Goal: Information Seeking & Learning: Learn about a topic

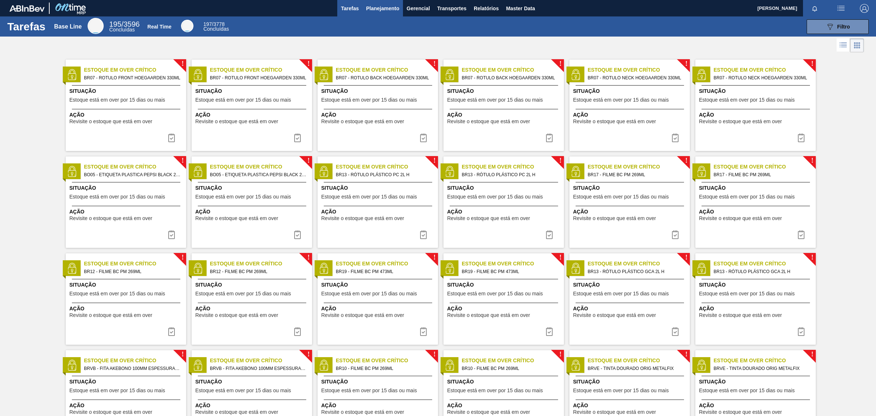
click at [380, 13] on button "Planejamento" at bounding box center [383, 8] width 41 height 16
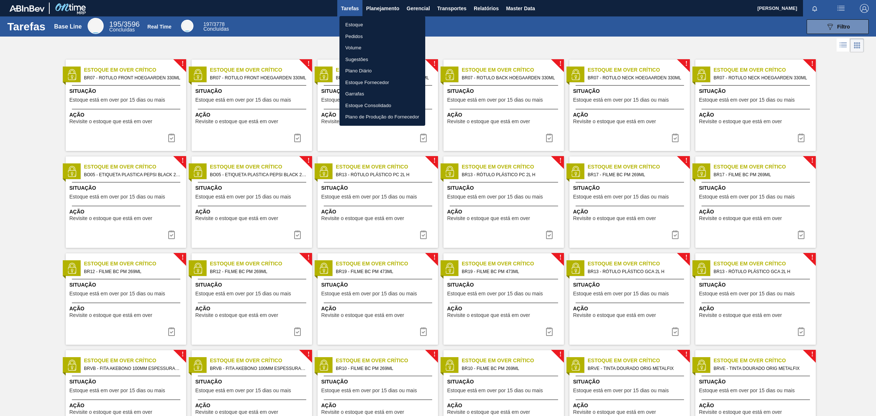
click at [521, 8] on div at bounding box center [438, 208] width 876 height 416
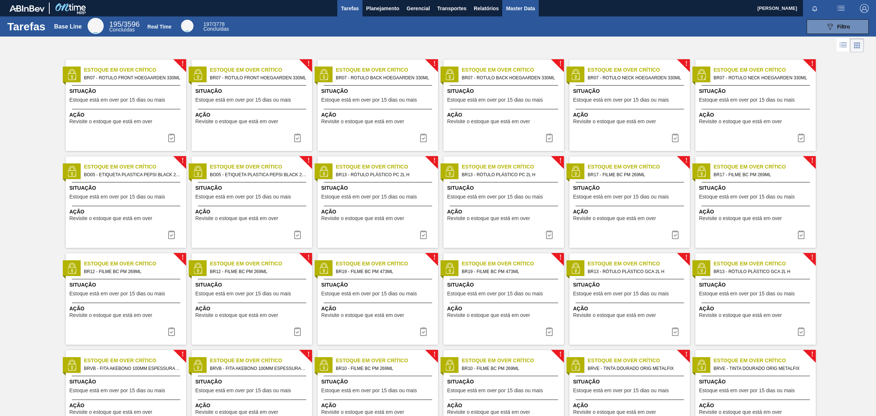
click at [517, 10] on span "Master Data" at bounding box center [520, 8] width 29 height 9
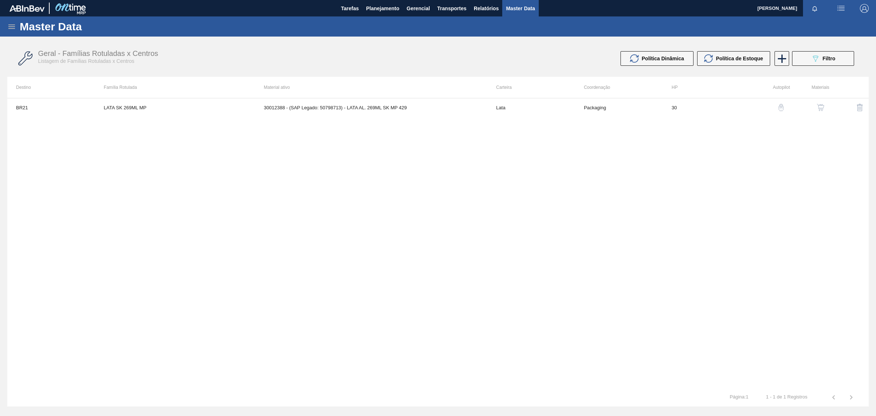
click at [16, 28] on icon at bounding box center [11, 26] width 9 height 9
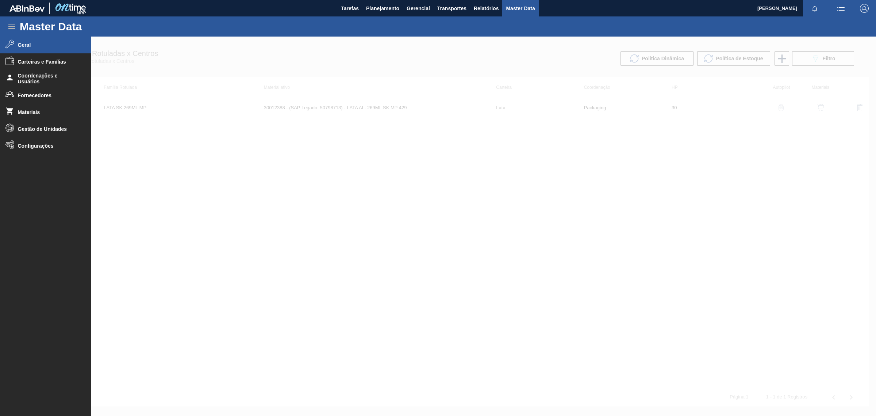
click at [18, 41] on li "Geral" at bounding box center [45, 45] width 91 height 17
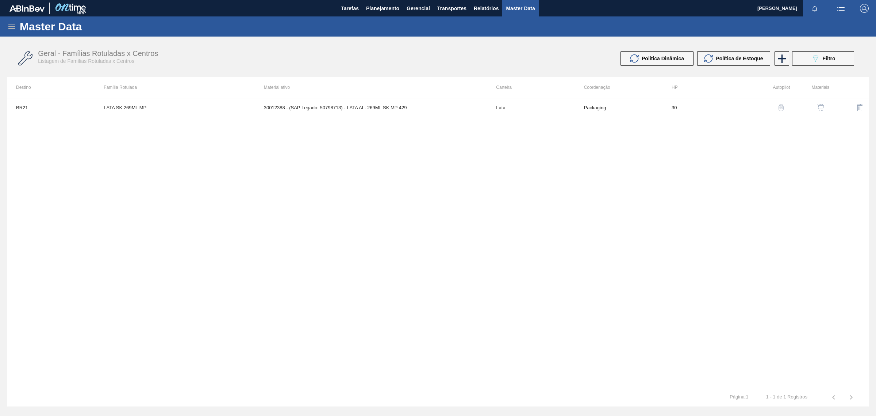
click at [7, 28] on icon at bounding box center [11, 26] width 9 height 9
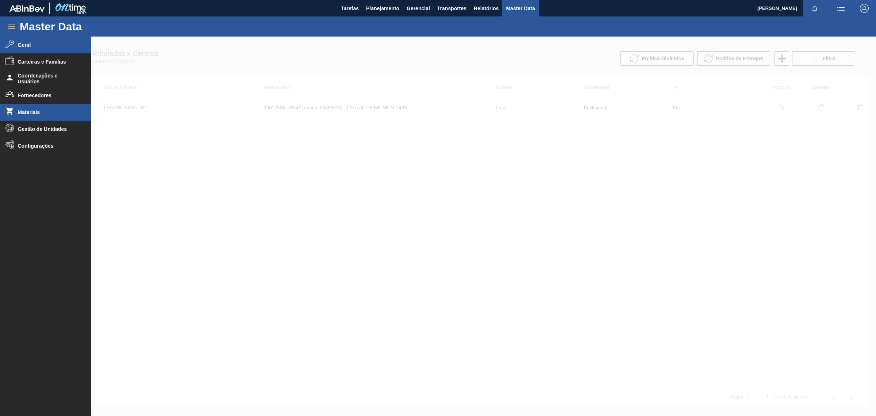
click at [36, 114] on span "Materiais" at bounding box center [48, 112] width 60 height 6
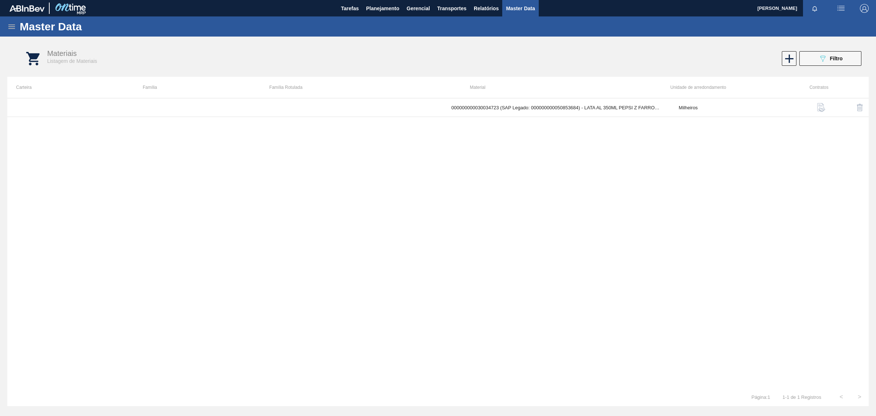
click at [822, 50] on div "Materiais Listagem de Materiais 089F7B8B-B2A5-4AFE-B5C0-19BA573D28AC Filtro" at bounding box center [446, 58] width 862 height 27
click at [814, 64] on button "089F7B8B-B2A5-4AFE-B5C0-19BA573D28AC Filtro" at bounding box center [831, 58] width 62 height 15
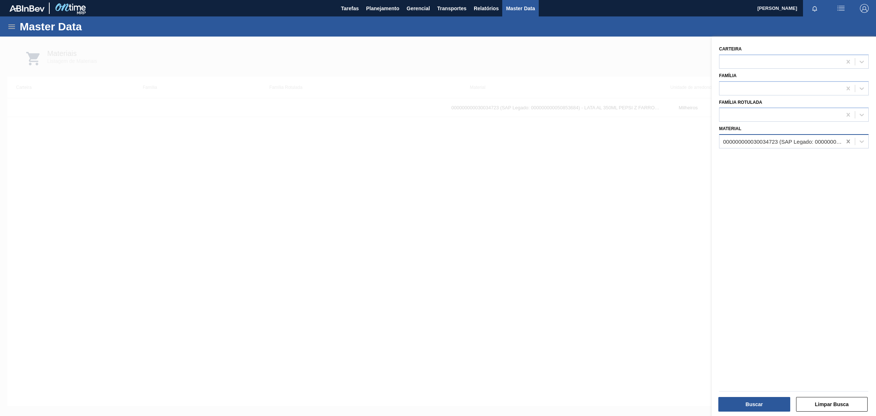
click at [847, 139] on icon at bounding box center [848, 141] width 3 height 4
paste input "30034724"
type input "30034724"
click at [770, 159] on div "000000000030034724 (SAP Legado: 000000000050853686) - PROTEINA ISOLADA LEITE VO…" at bounding box center [794, 160] width 150 height 14
click at [761, 408] on button "Buscar" at bounding box center [755, 404] width 72 height 15
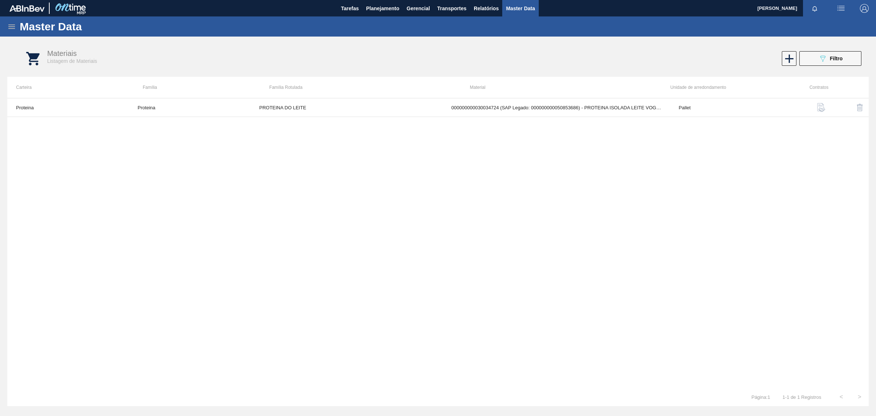
click at [822, 108] on img "button" at bounding box center [821, 107] width 9 height 9
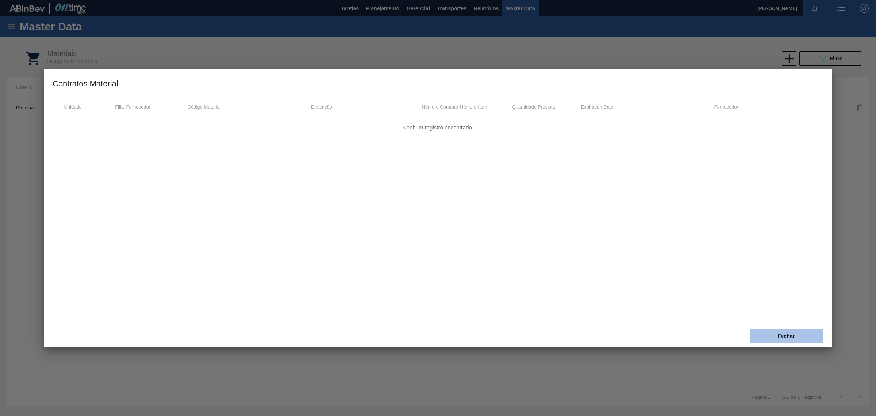
click at [787, 340] on button "Fechar" at bounding box center [786, 335] width 73 height 15
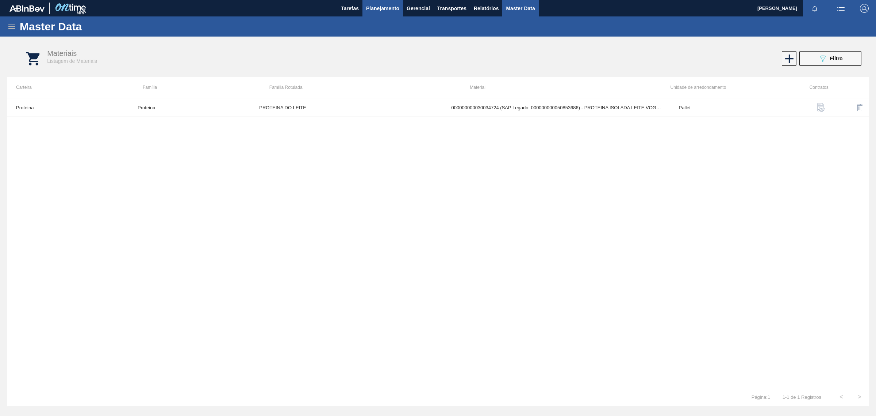
click at [379, 9] on span "Planejamento" at bounding box center [382, 8] width 33 height 9
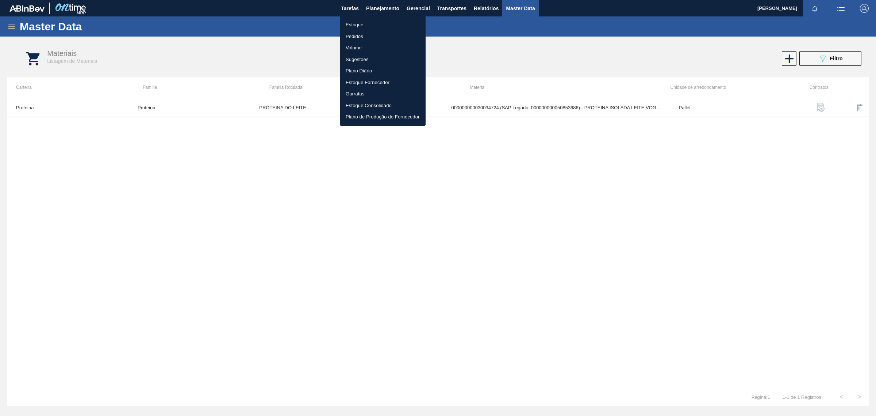
click at [365, 23] on li "Estoque" at bounding box center [383, 25] width 86 height 12
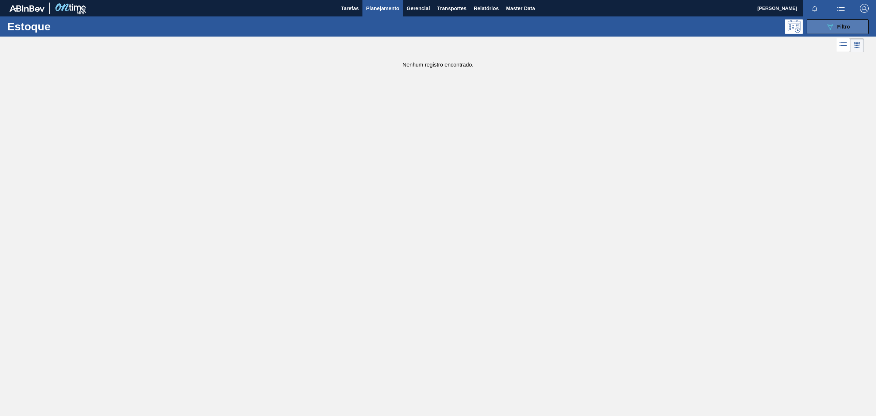
click at [848, 23] on div "089F7B8B-B2A5-4AFE-B5C0-19BA573D28AC Filtro" at bounding box center [838, 26] width 24 height 9
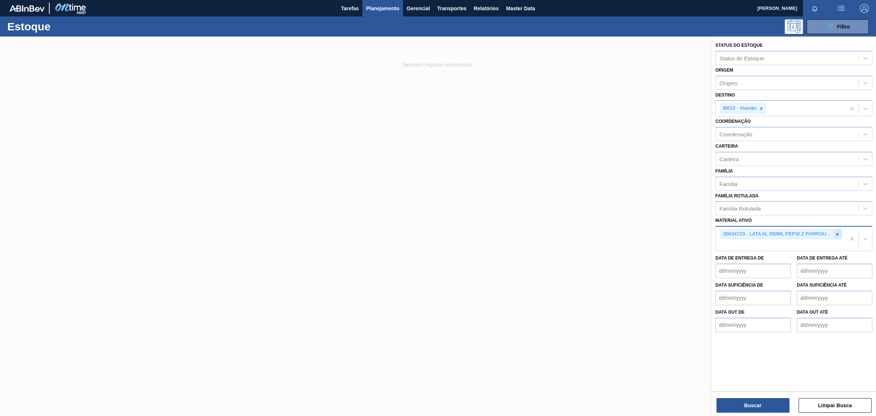
click at [837, 231] on icon at bounding box center [837, 233] width 5 height 5
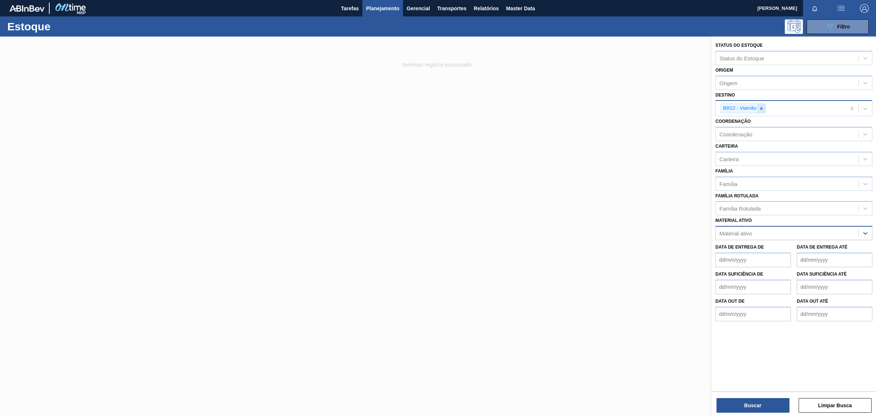
click at [761, 109] on icon at bounding box center [761, 108] width 5 height 5
click at [741, 229] on div "Material ativo" at bounding box center [736, 231] width 32 height 6
paste ativo "30034724"
type ativo "30034724"
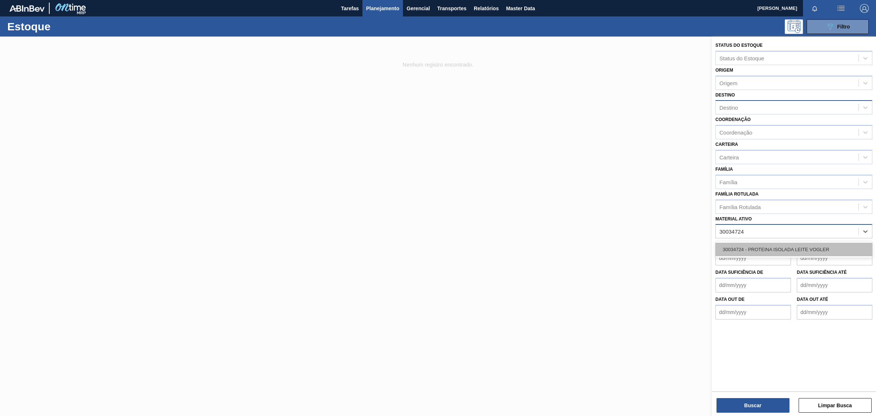
click at [748, 251] on div "30034724 - PROTEINA ISOLADA LEITE VOGLER" at bounding box center [794, 249] width 157 height 14
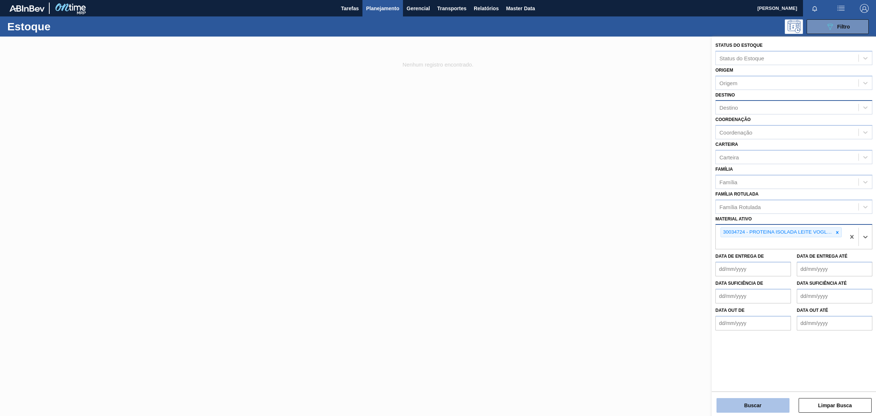
click at [767, 407] on button "Buscar" at bounding box center [753, 405] width 73 height 15
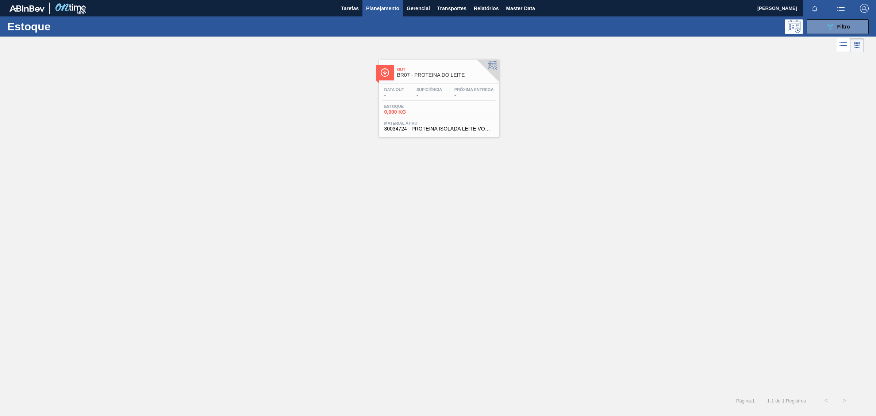
click at [451, 101] on div "Data out - Suficiência - Próxima Entrega - Estoque 0,000 KG Material ativo 3003…" at bounding box center [439, 109] width 120 height 50
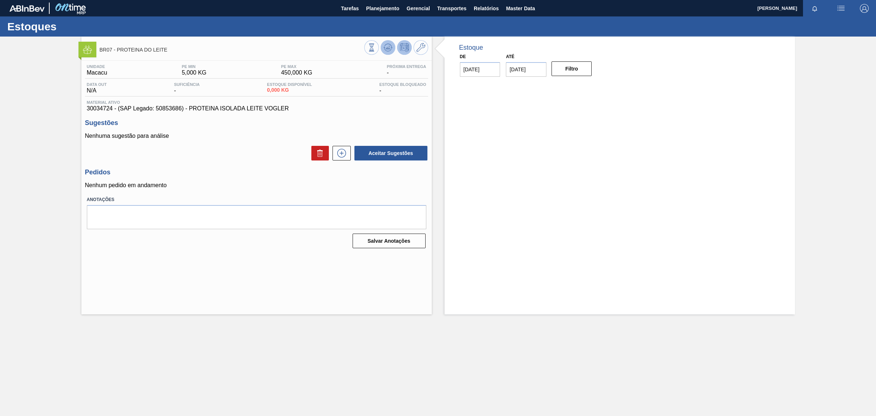
click at [376, 48] on icon at bounding box center [372, 47] width 8 height 8
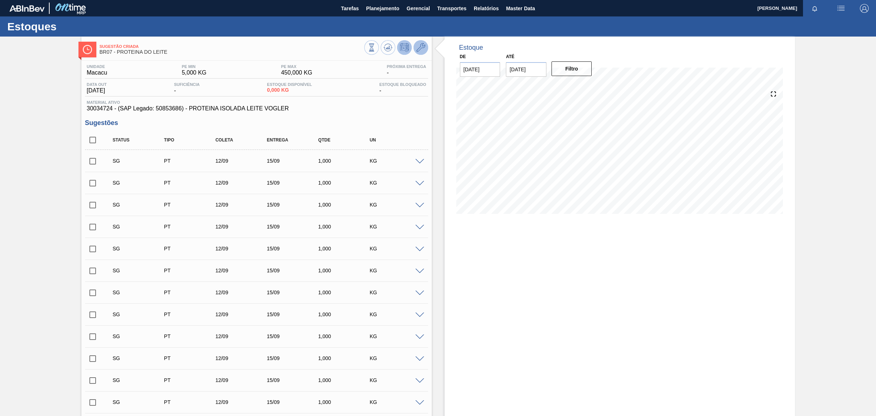
click at [417, 51] on icon at bounding box center [421, 47] width 9 height 9
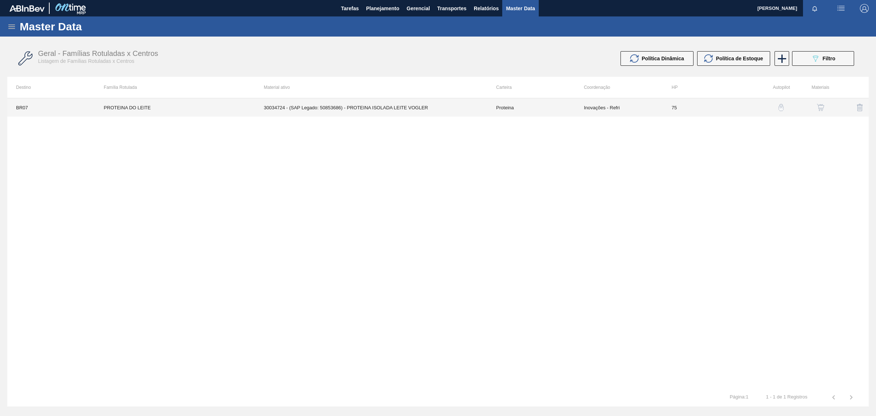
click at [471, 107] on td "30034724 - (SAP Legado: 50853686) - PROTEINA ISOLADA LEITE VOGLER" at bounding box center [371, 107] width 233 height 18
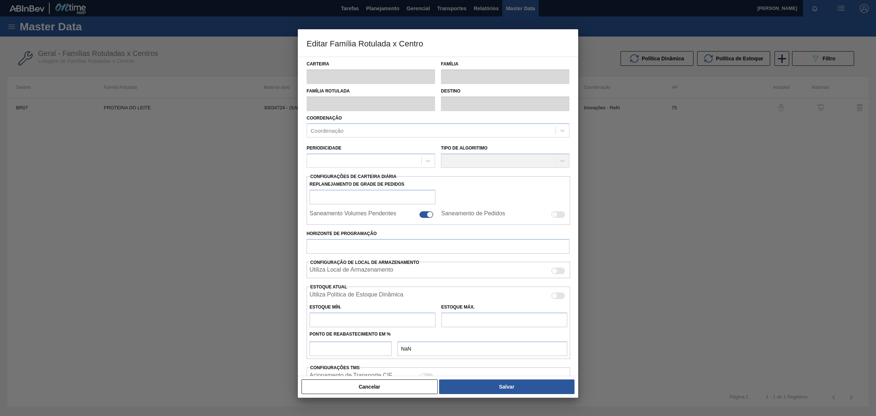
type input "Proteina"
type input "PROTEINA DO LEITE"
type input "BR07 - Macacu"
type input "75"
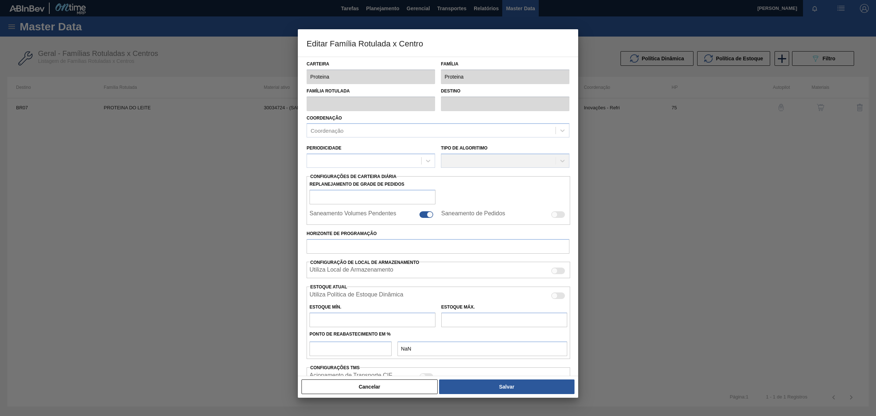
type input "5"
type input "450"
type input "50"
type input "227,500"
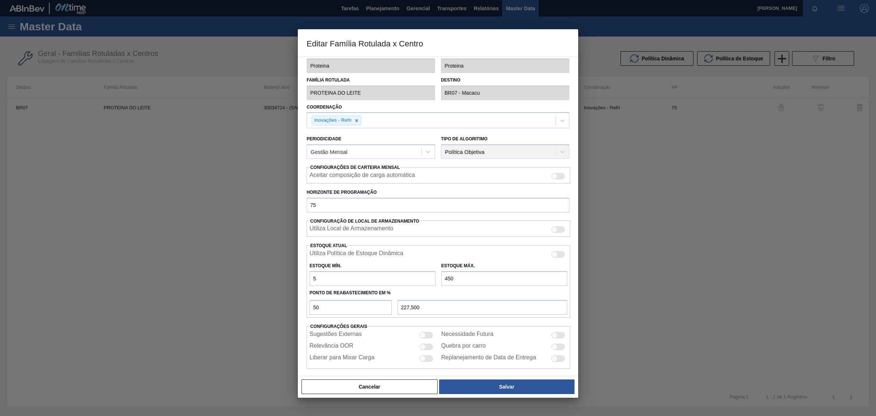
scroll to position [17, 0]
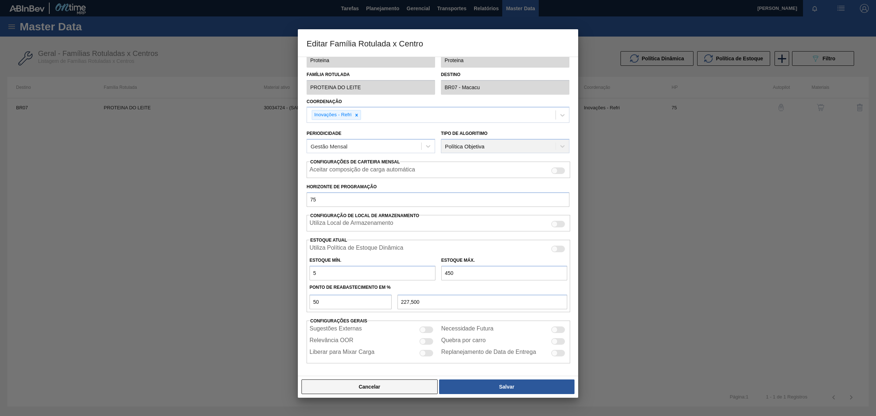
click at [367, 389] on button "Cancelar" at bounding box center [370, 386] width 136 height 15
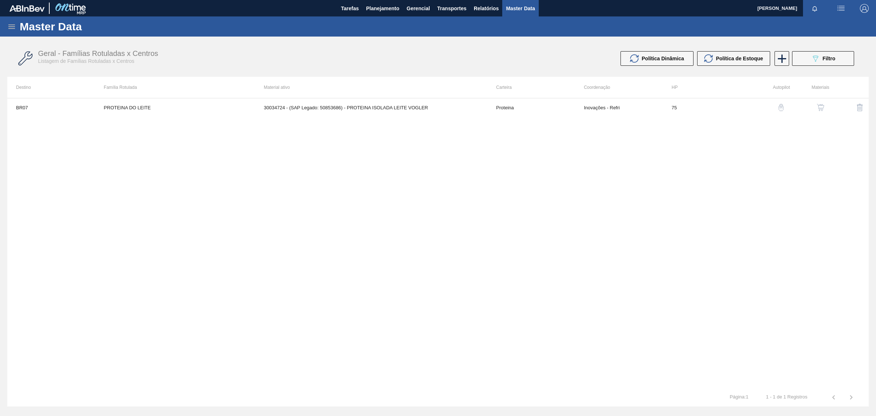
click at [821, 108] on img "button" at bounding box center [820, 107] width 7 height 7
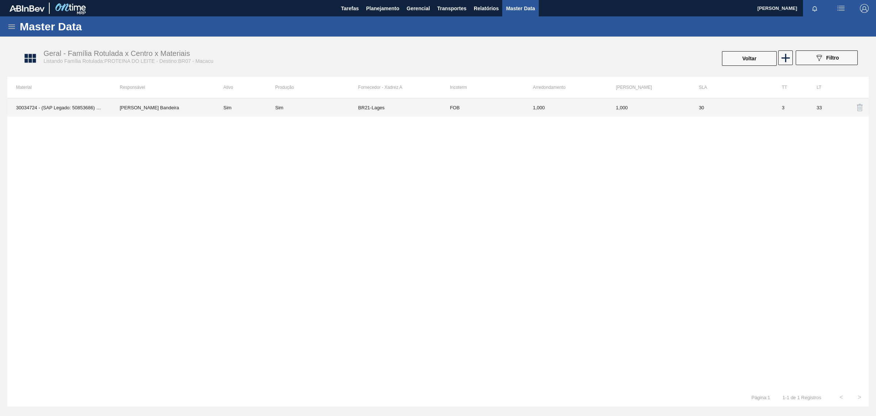
click at [401, 112] on td "BR21-Lages" at bounding box center [399, 107] width 83 height 18
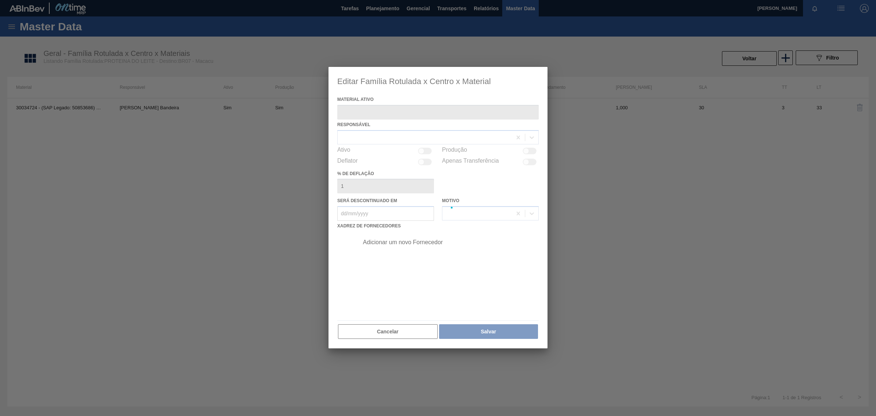
type ativo "30034724 - (SAP Legado: 50853686) - PROTEINA ISOLADA LEITE VOGLER"
checkbox input "true"
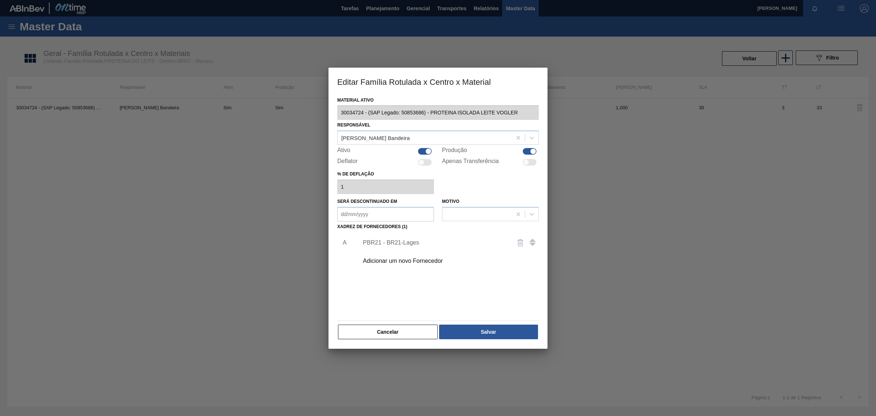
click at [395, 249] on div "PBR21 - BR21-Lages" at bounding box center [447, 242] width 184 height 18
click at [401, 243] on div "PBR21 - BR21-Lages" at bounding box center [434, 242] width 143 height 7
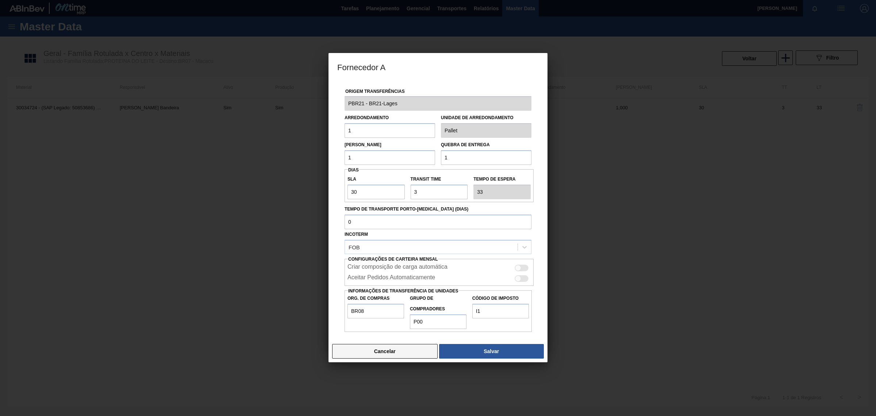
click at [378, 351] on button "Cancelar" at bounding box center [385, 351] width 106 height 15
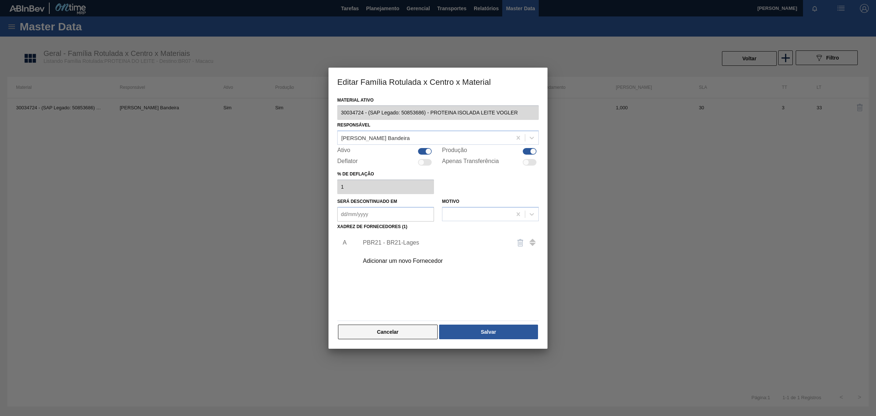
click at [382, 337] on button "Cancelar" at bounding box center [388, 331] width 100 height 15
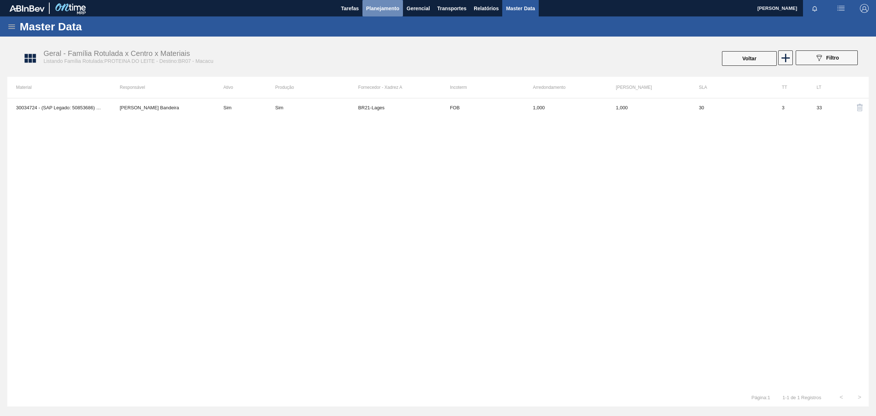
click at [395, 5] on span "Planejamento" at bounding box center [382, 8] width 33 height 9
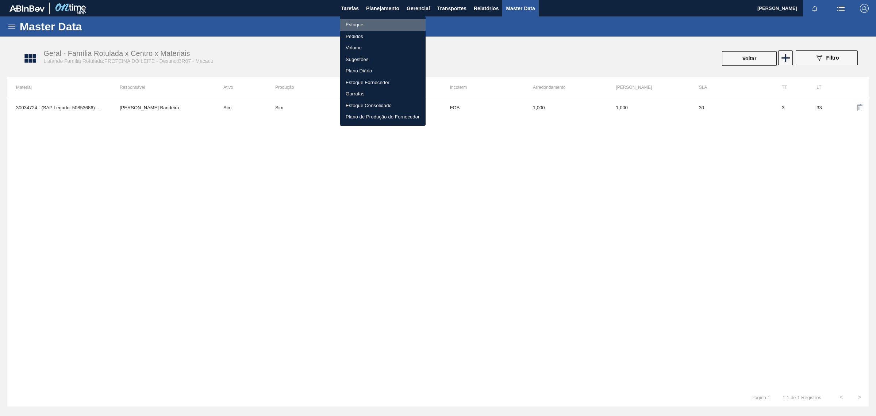
click at [364, 20] on li "Estoque" at bounding box center [383, 25] width 86 height 12
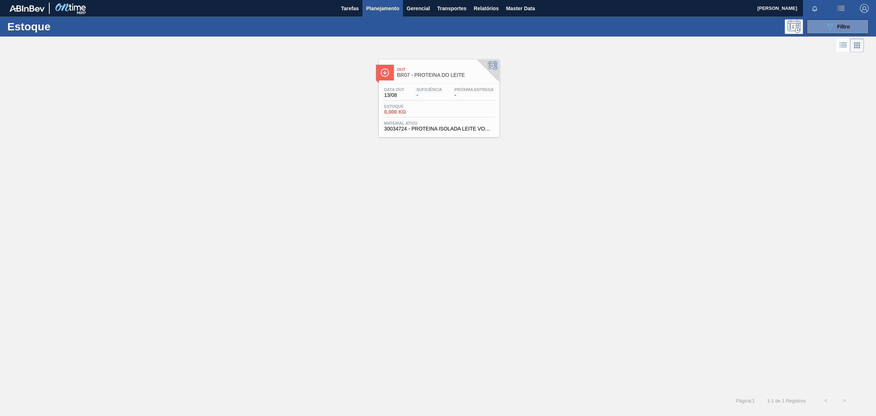
click at [431, 123] on span "Material ativo" at bounding box center [439, 123] width 110 height 4
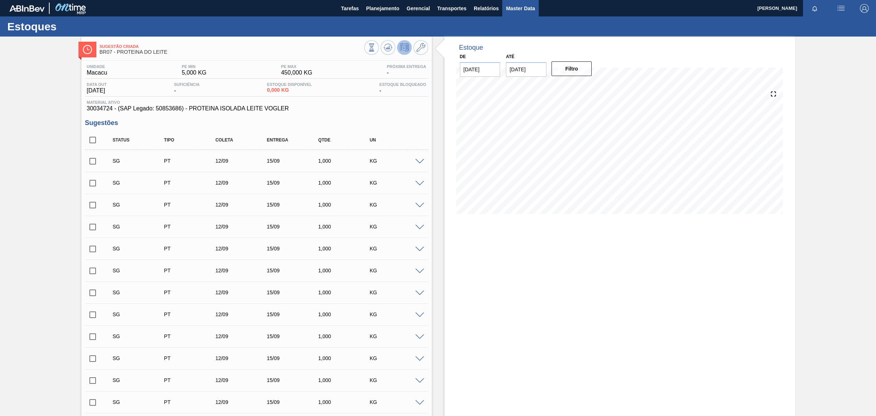
click at [536, 5] on button "Master Data" at bounding box center [520, 8] width 36 height 16
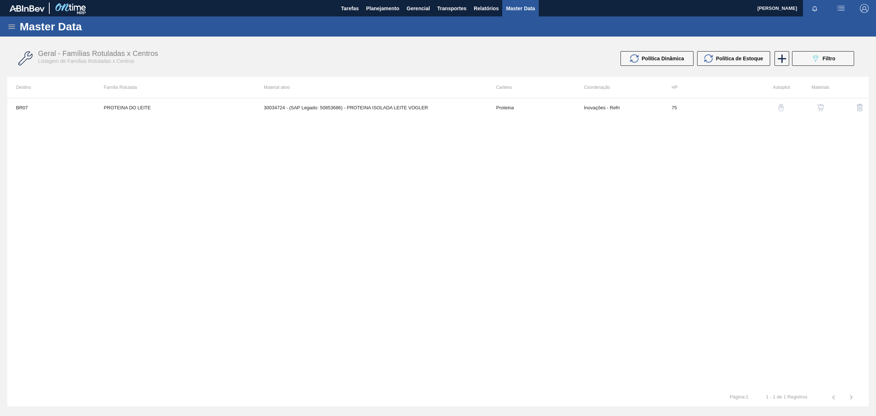
click at [8, 30] on icon at bounding box center [11, 26] width 9 height 9
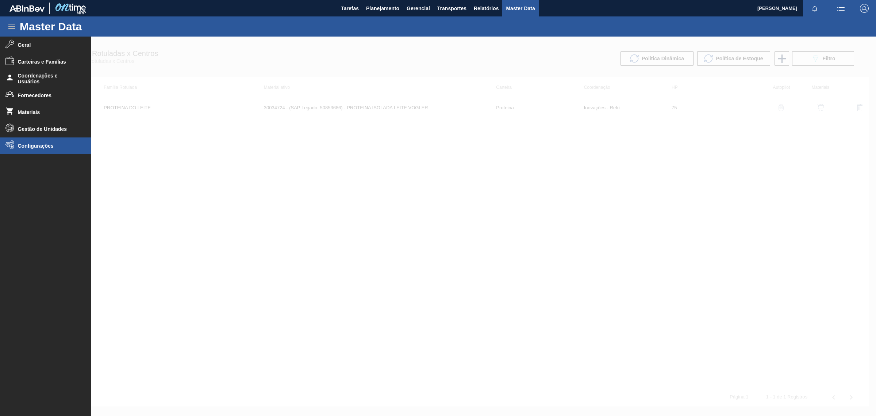
click at [55, 150] on li "Configurações" at bounding box center [45, 145] width 91 height 17
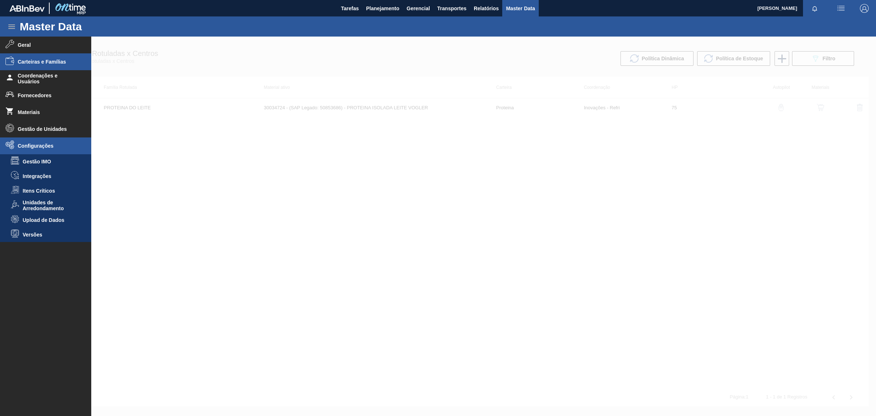
click at [59, 61] on span "Carteiras e Famílias" at bounding box center [48, 62] width 60 height 6
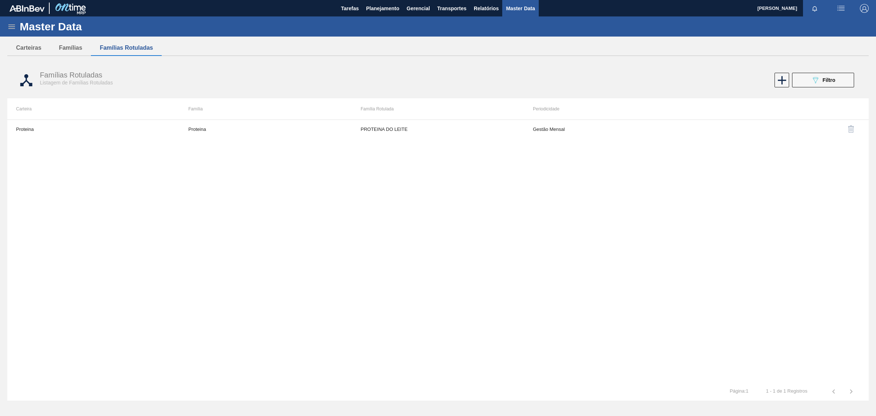
click at [33, 8] on img at bounding box center [26, 8] width 35 height 7
